Goal: Transaction & Acquisition: Purchase product/service

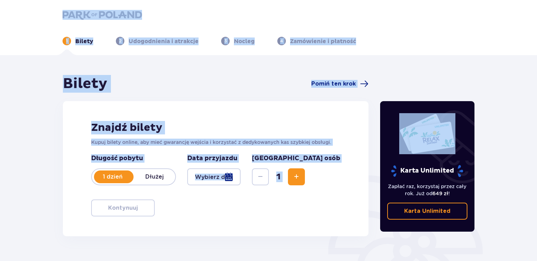
drag, startPoint x: 536, startPoint y: 15, endPoint x: 539, endPoint y: 85, distance: 70.7
click at [536, 85] on html "1 Bilety 2 Udogodnienia i atrakcje 3 Nocleg 4 Zamówienie i płatność Bilety Pomi…" at bounding box center [268, 130] width 537 height 261
drag, startPoint x: 539, startPoint y: 85, endPoint x: 518, endPoint y: 104, distance: 28.0
click at [518, 104] on div "Bilety Pomiń ten krok Znajdź bilety Kupuj bilety online, aby mieć gwarancję wej…" at bounding box center [268, 207] width 537 height 305
click at [101, 16] on img at bounding box center [102, 15] width 79 height 10
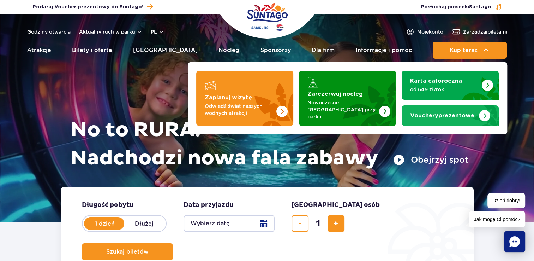
click at [453, 113] on strong "Vouchery prezentowe" at bounding box center [442, 116] width 64 height 6
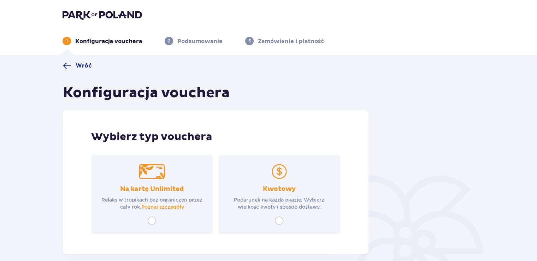
click at [276, 226] on div "Kwotowy Podarunek na każdą okazję. Wybierz wielkość kwoty i sposób dostawy." at bounding box center [278, 194] width 121 height 79
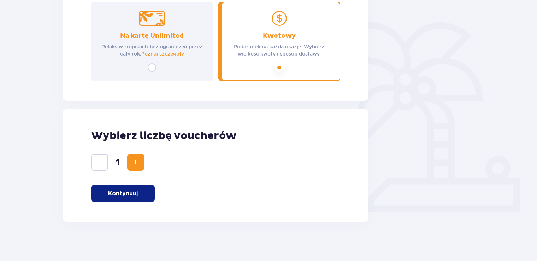
scroll to position [156, 0]
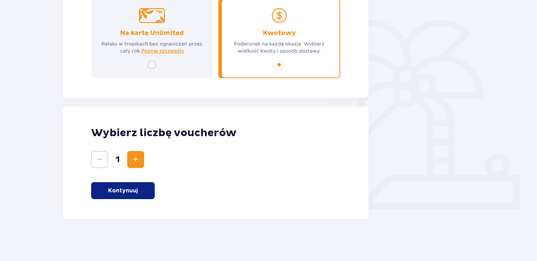
click at [135, 160] on span "Increase" at bounding box center [135, 159] width 8 height 8
click at [124, 200] on div "Wybierz liczbę voucherów 2 Kontynuuj" at bounding box center [215, 162] width 305 height 112
click at [118, 192] on p "Kontynuuj" at bounding box center [123, 190] width 30 height 8
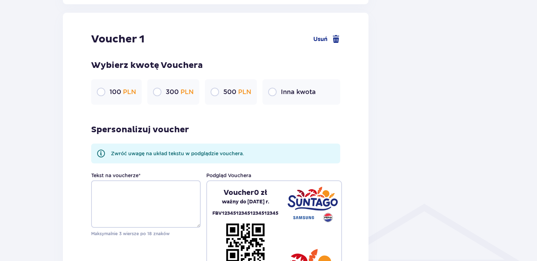
scroll to position [374, 0]
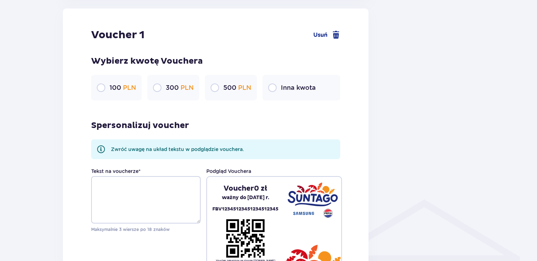
click at [285, 85] on p "Inna kwota" at bounding box center [298, 87] width 35 height 8
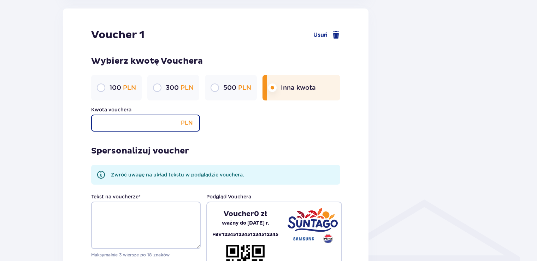
click at [162, 123] on input "Kwota vouchera" at bounding box center [145, 122] width 109 height 17
type input "125"
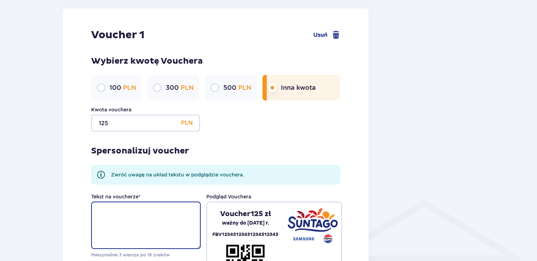
click at [151, 227] on textarea "Tekst na voucherze *" at bounding box center [145, 224] width 109 height 47
type textarea "W"
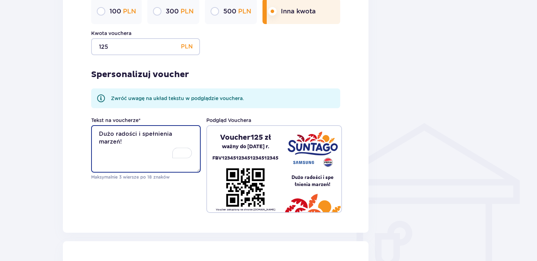
scroll to position [443, 0]
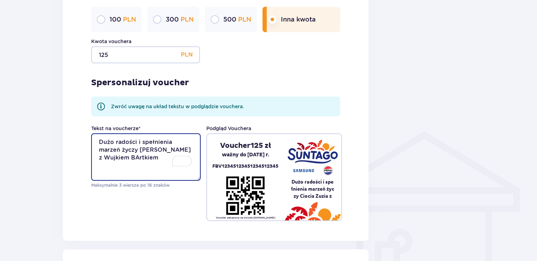
click at [108, 157] on textarea "Dużo radości i spełnienia marzeń życzy Ciocia Zuzia z Wujkiem BArtkiem" at bounding box center [145, 156] width 109 height 47
click at [115, 149] on textarea "Dużo radości i spełnienia marzeń życzy Ciocia Zuzia z Wujkiem Bartkiem" at bounding box center [145, 156] width 109 height 47
click at [136, 156] on textarea "Dużo radości i spełnienia marzeń życzą Ciocia Zuzia z Wujkiem Bartkiem" at bounding box center [145, 156] width 109 height 47
click at [130, 156] on textarea "Dużo radości i spełnienia marzeń życzą Ciocia Zuzia z Wujkiem Bartkiem" at bounding box center [145, 156] width 109 height 47
type textarea "Dużo radości i spełnienia marzeń życzą Ciocia Zuzia z Wujkiem Bartkiem"
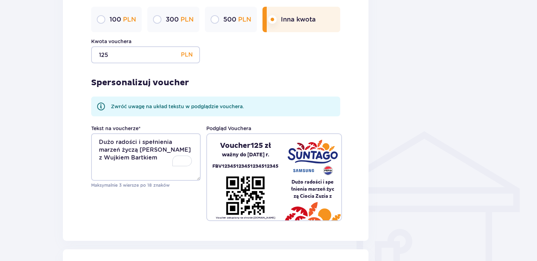
drag, startPoint x: 536, startPoint y: 131, endPoint x: 538, endPoint y: 70, distance: 60.8
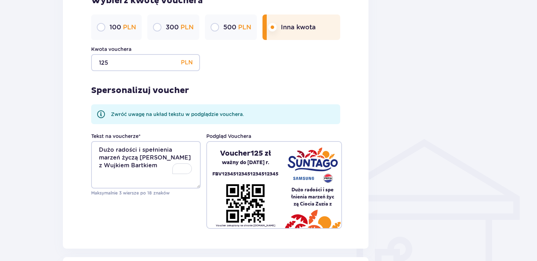
scroll to position [430, 0]
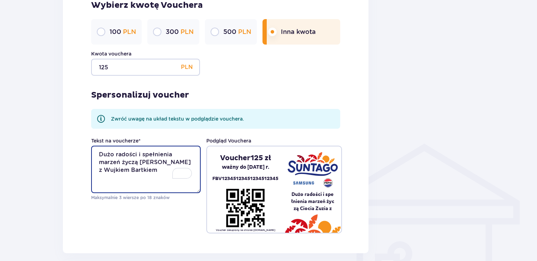
drag, startPoint x: 132, startPoint y: 168, endPoint x: 77, endPoint y: 139, distance: 62.4
click at [77, 139] on div "Voucher 1 Usuń Wybierz kwotę Vouchera 100 PLN 300 PLN 500 PLN Inna kwota Kwota …" at bounding box center [215, 103] width 305 height 300
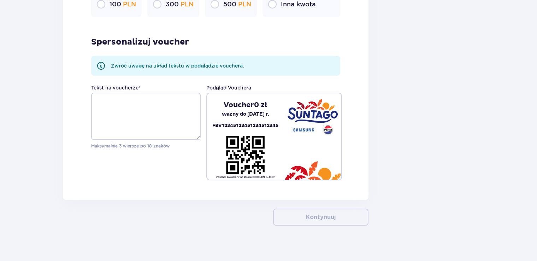
scroll to position [773, 0]
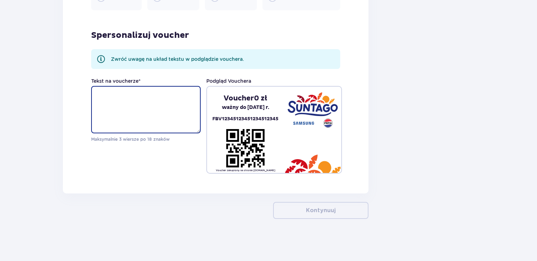
click at [165, 121] on textarea "Tekst na voucherze *" at bounding box center [145, 109] width 109 height 47
paste textarea "Dużo radości i spełnienia marzeń życzą Ciocia Zuzia z Wujkiem Bartkiem"
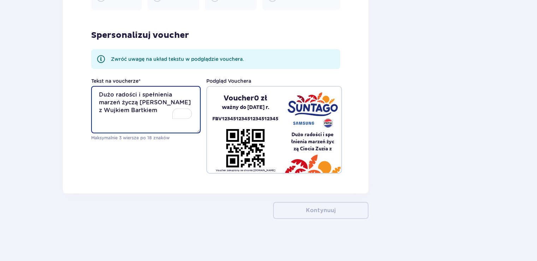
click at [149, 112] on textarea "Dużo radości i spełnienia marzeń życzą Ciocia Zuzia z Wujkiem Bartkiem" at bounding box center [145, 109] width 109 height 47
click at [140, 111] on textarea "Dużo radości i spełnienia marzeń życzą Ciocia Zuzia z Wujkiem Bartkiem" at bounding box center [145, 109] width 109 height 47
click at [131, 112] on textarea "Dużo radości i spełnienia marzeń życzą Ciocia Zuzia z Wujkiem Bartkiem" at bounding box center [145, 109] width 109 height 47
click at [126, 112] on textarea "Dużo radości i spełnienia marzeń życzą Ciocia Zuzia z Wujkiem Bartkiem" at bounding box center [145, 109] width 109 height 47
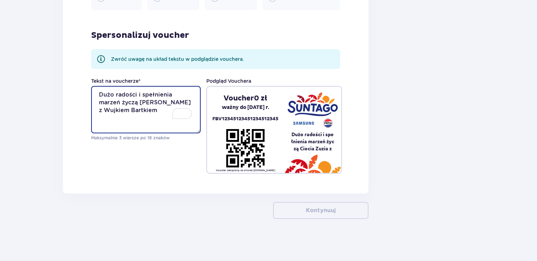
click at [126, 112] on textarea "Dużo radości i spełnienia marzeń życzą Ciocia Zuzia z Wujkiem Bartkiem" at bounding box center [145, 109] width 109 height 47
click at [193, 96] on textarea "Dużo radości i spełnienia marzeń życzą Ciocia Zuzia z Wujkiem Bartkiem" at bounding box center [145, 109] width 109 height 47
click at [142, 95] on textarea "Dużo radości i spełnienia marzeń życzą Ciocia Zuzia z Wujkiem Bartkiem" at bounding box center [145, 109] width 109 height 47
click at [137, 94] on textarea "Dużo radości i spełnienia marzeń życzą Ciocia Zuzia z Wujkiem Bartkiem" at bounding box center [145, 109] width 109 height 47
click at [158, 102] on textarea "Dużo radości i spełnienia marzeń życzą Ciocia Zuzia z Wujkiem Bartkiem" at bounding box center [145, 109] width 109 height 47
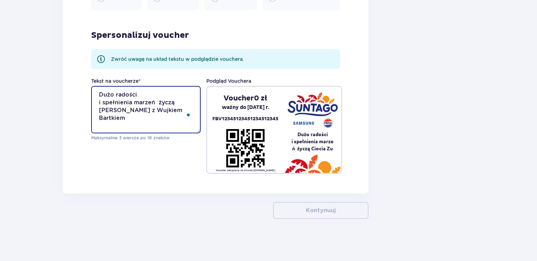
click at [138, 91] on textarea "Dużo radości i spełnienia marzeń życzą Ciocia Zuzia z Wujkiem Bartkiem" at bounding box center [145, 109] width 109 height 47
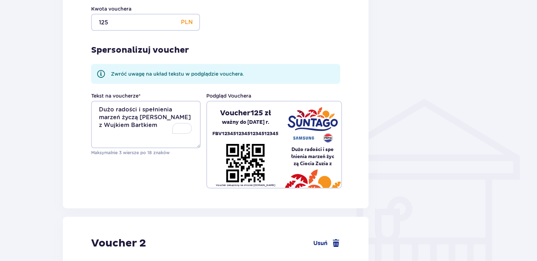
scroll to position [464, 0]
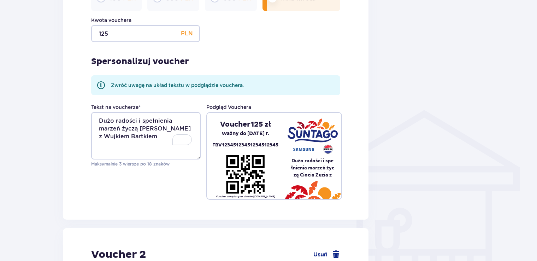
type textarea "Dużo radości i spełnienia marzeń życzą Ciocia Zuzia z Wujkiem Bartkiem"
drag, startPoint x: 137, startPoint y: 121, endPoint x: 195, endPoint y: 119, distance: 58.3
click at [195, 119] on textarea "Dużo radości i spełnienia marzeń życzą Ciocia Zuzia z Wujkiem Bartkiem" at bounding box center [145, 135] width 109 height 47
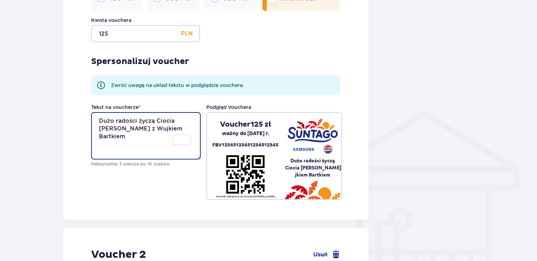
click at [105, 128] on textarea "Dużo radości życzą Ciocia Zuzia z Wujkiem Bartkiem" at bounding box center [145, 135] width 109 height 47
click at [138, 121] on textarea "Dużo radości życzą Ciocia Zuzia z Wujkiem Bartkiem" at bounding box center [145, 135] width 109 height 47
click at [136, 139] on textarea "Dużo radości życzą Ciocia Zuzia z Wujkiem Bartkiem" at bounding box center [145, 135] width 109 height 47
click at [158, 129] on textarea "Dużo radości życzą Ciocia Zuzia z Wujkiem Bartkiem" at bounding box center [145, 135] width 109 height 47
click at [178, 128] on textarea "Dużo radości życzą Ciocia Zuzia i Wujkiem Bartkiem" at bounding box center [145, 135] width 109 height 47
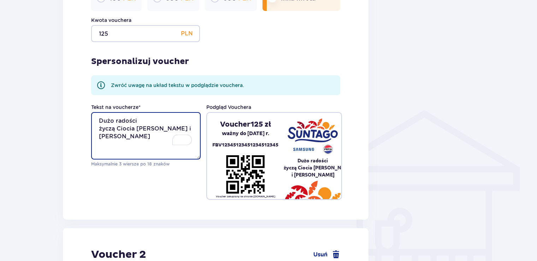
click at [125, 137] on textarea "Dużo radości życzą Ciocia Zuzia i Wujek Bartkiem" at bounding box center [145, 135] width 109 height 47
drag, startPoint x: 127, startPoint y: 136, endPoint x: 34, endPoint y: 88, distance: 104.2
click at [34, 88] on div "Wróć Konfiguracja vouchera Wybierz typ vouchera Na kartę Unlimited Relaks w tro…" at bounding box center [268, 80] width 537 height 979
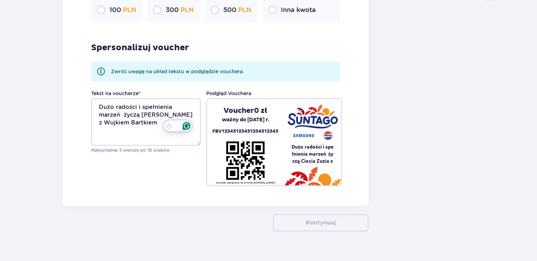
scroll to position [763, 0]
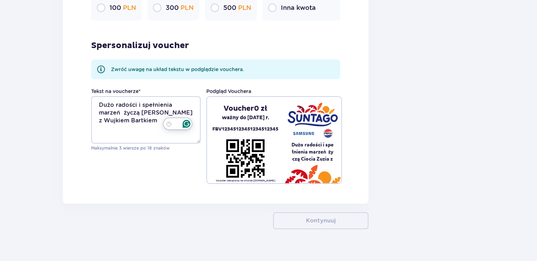
type textarea "Dużo radości życzą Ciocia Zuzia i Wujek Bartek"
drag, startPoint x: 134, startPoint y: 120, endPoint x: 57, endPoint y: 72, distance: 90.9
paste textarea "życzą Ciocia Zuzia i Wujek Bartek"
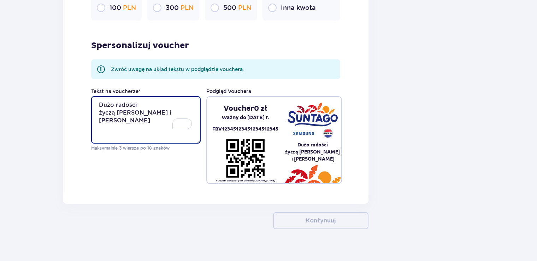
scroll to position [614, 0]
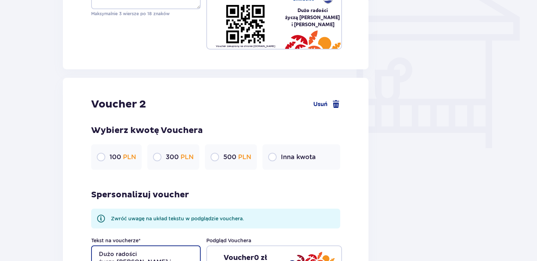
type textarea "Dużo radości życzą Ciocia Zuzia i Wujek Bartek"
click at [273, 157] on input "radio" at bounding box center [272, 157] width 8 height 8
radio input "true"
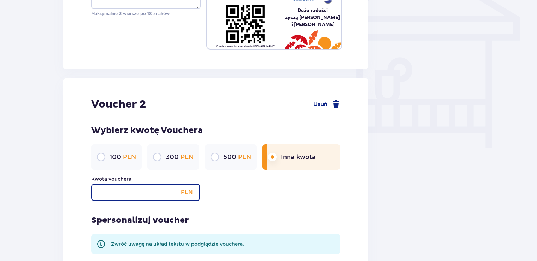
click at [136, 195] on input "Kwota vouchera" at bounding box center [145, 192] width 109 height 17
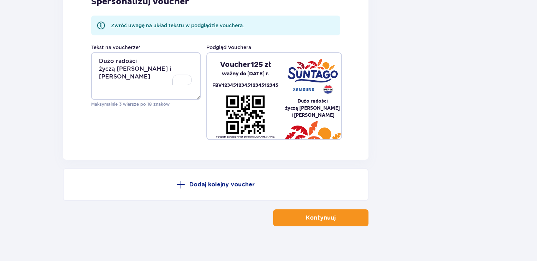
scroll to position [839, 0]
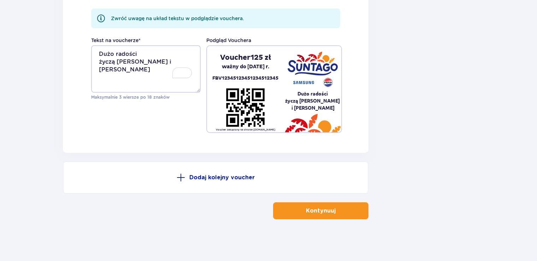
type input "125"
click at [345, 208] on button "Kontynuuj" at bounding box center [320, 210] width 95 height 17
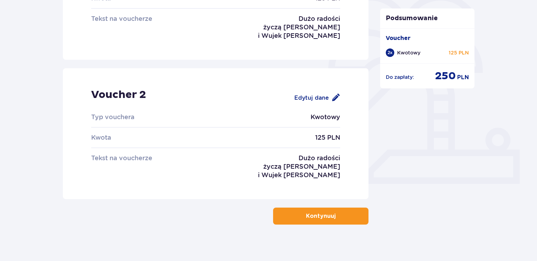
scroll to position [186, 0]
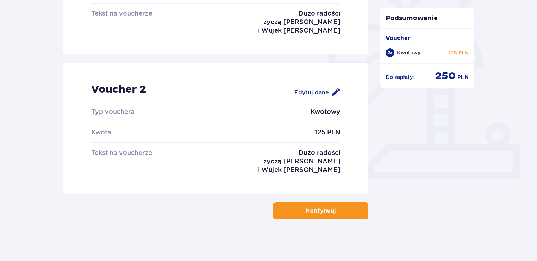
click at [317, 210] on p "Kontynuuj" at bounding box center [321, 211] width 30 height 8
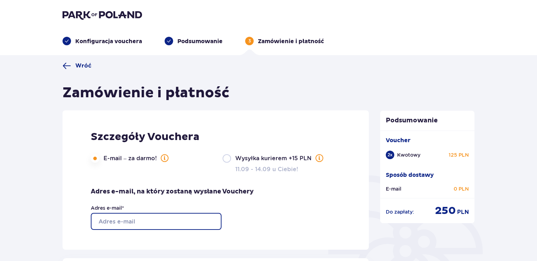
click at [140, 220] on input "Adres e-mail *" at bounding box center [156, 221] width 131 height 17
type input "zuzanna.szczesniak95@gmail.com"
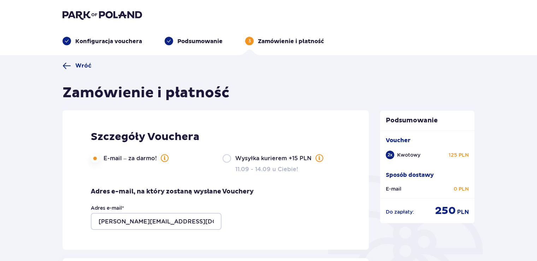
type input "Zuzanna"
type input "Urbanska"
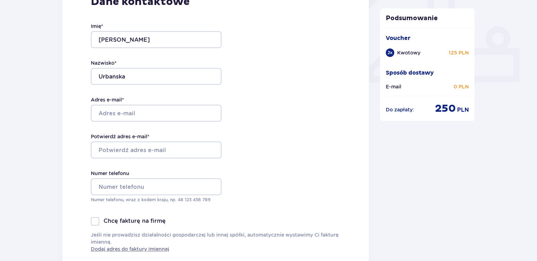
scroll to position [280, 0]
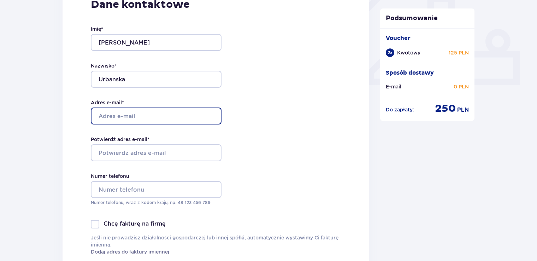
click at [121, 116] on input "Adres e-mail *" at bounding box center [156, 115] width 131 height 17
type input "zuzanna.szczesniak95@gmail.com"
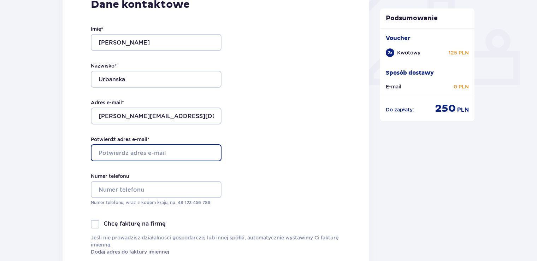
type input "zuzanna.szczesniak95@gmail.com"
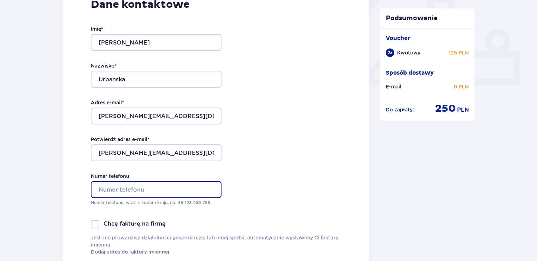
type input "+48667912620"
click at [152, 193] on input "+48667912620" at bounding box center [156, 189] width 131 height 17
drag, startPoint x: 152, startPoint y: 191, endPoint x: 55, endPoint y: 186, distance: 96.9
click at [55, 186] on div "Wróć Zamówienie i płatność Szczegóły Vouchera E-mail – za darmo! Wysyłka kurier…" at bounding box center [268, 178] width 537 height 806
click at [270, 185] on div "Dane kontaktowe Imię * Zuzanna Nazwisko * Urbanska Adres e-mail * zuzanna.szcze…" at bounding box center [216, 126] width 306 height 297
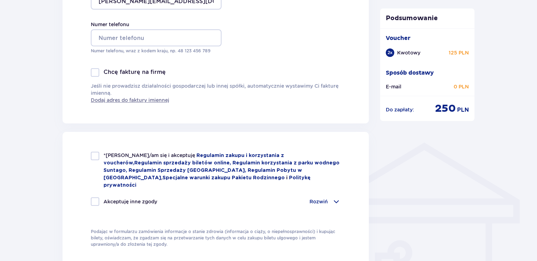
scroll to position [461, 0]
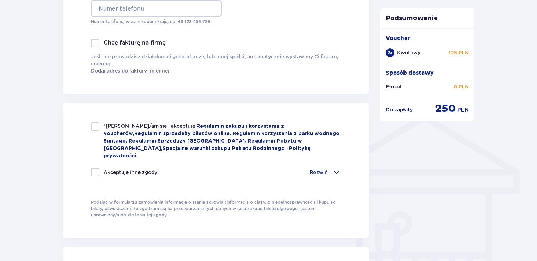
click at [97, 124] on div at bounding box center [95, 126] width 8 height 8
checkbox input "true"
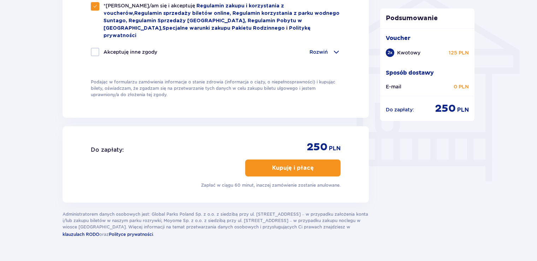
scroll to position [591, 0]
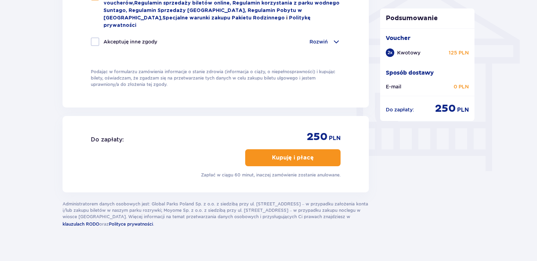
click at [290, 154] on p "Kupuję i płacę" at bounding box center [293, 158] width 42 height 8
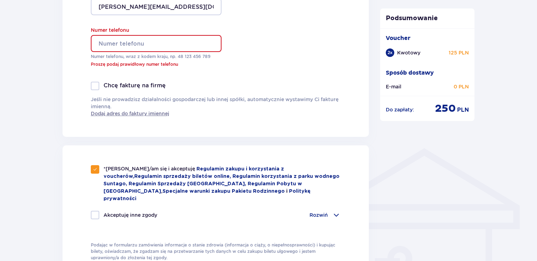
scroll to position [425, 0]
click at [116, 42] on input "Numer telefonu" at bounding box center [156, 43] width 131 height 17
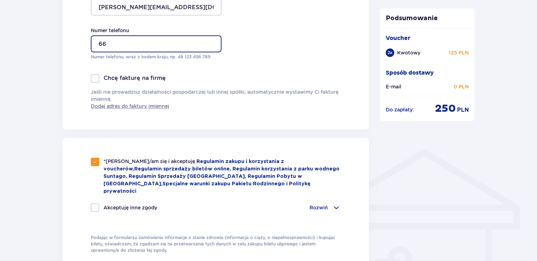
type input "6"
drag, startPoint x: 116, startPoint y: 42, endPoint x: 96, endPoint y: 43, distance: 19.8
click at [96, 43] on input "Numer telefonu" at bounding box center [156, 43] width 131 height 17
paste input "tel"
click at [103, 44] on input "+48667912620" at bounding box center [156, 43] width 131 height 17
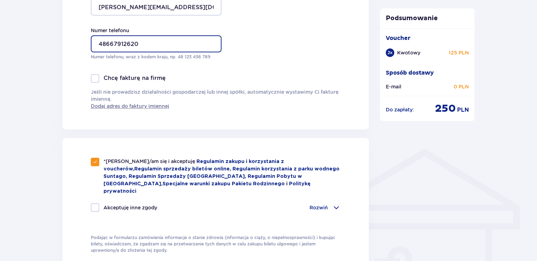
click at [106, 44] on input "48667912620" at bounding box center [156, 43] width 131 height 17
click at [118, 44] on input "48 667912620" at bounding box center [156, 43] width 131 height 17
click at [129, 45] on input "48 667 912620" at bounding box center [156, 43] width 131 height 17
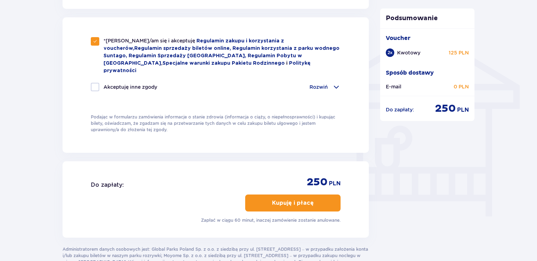
scroll to position [564, 0]
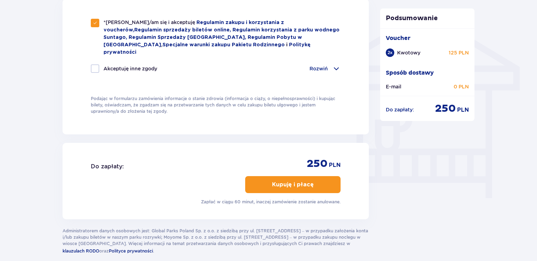
type input "48 667 912 620"
click at [291, 180] on p "Kupuję i płacę" at bounding box center [293, 184] width 42 height 8
